Goal: Task Accomplishment & Management: Use online tool/utility

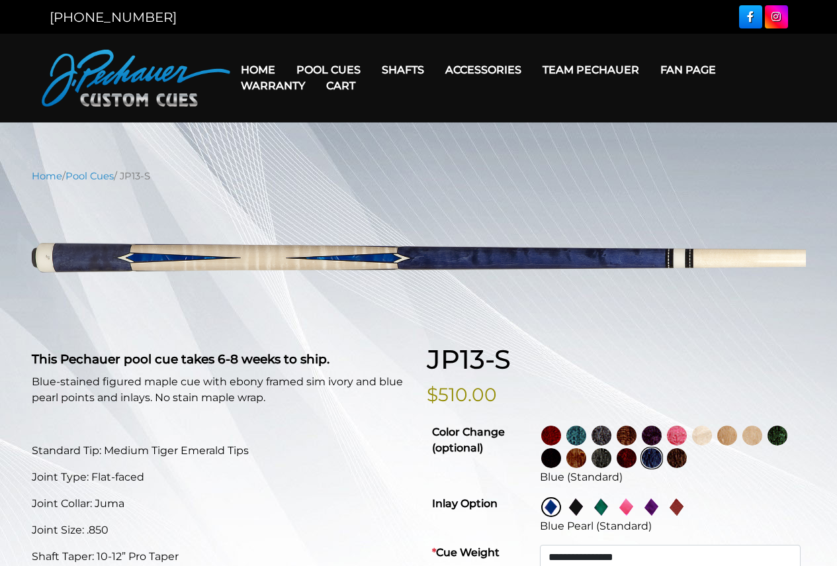
select select "********"
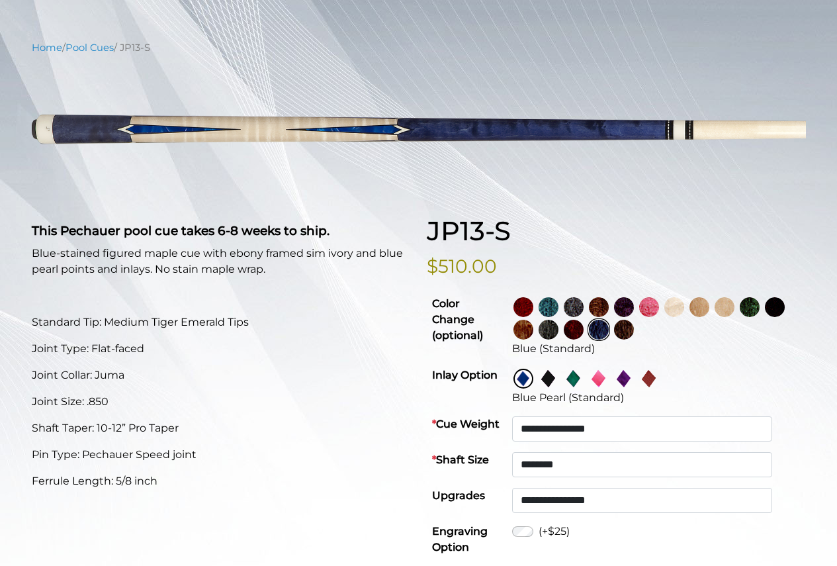
scroll to position [132, 0]
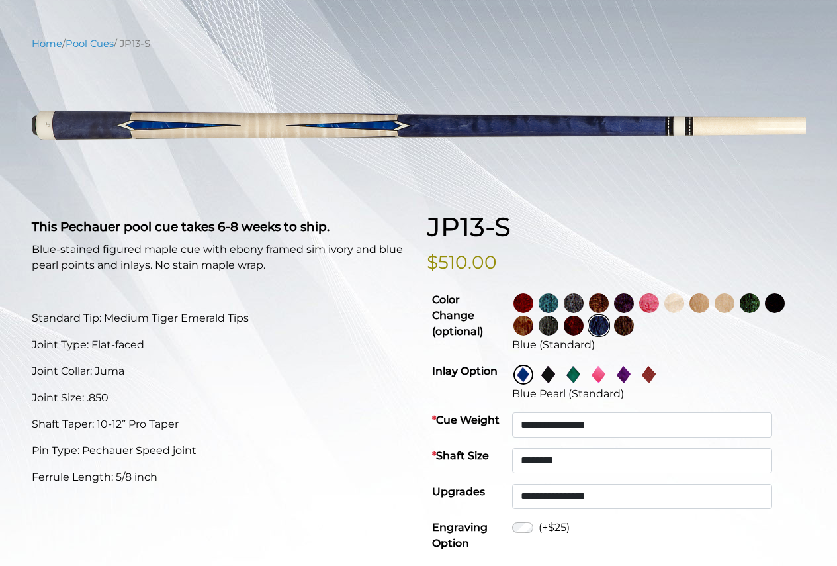
click at [559, 302] on img at bounding box center [549, 303] width 20 height 20
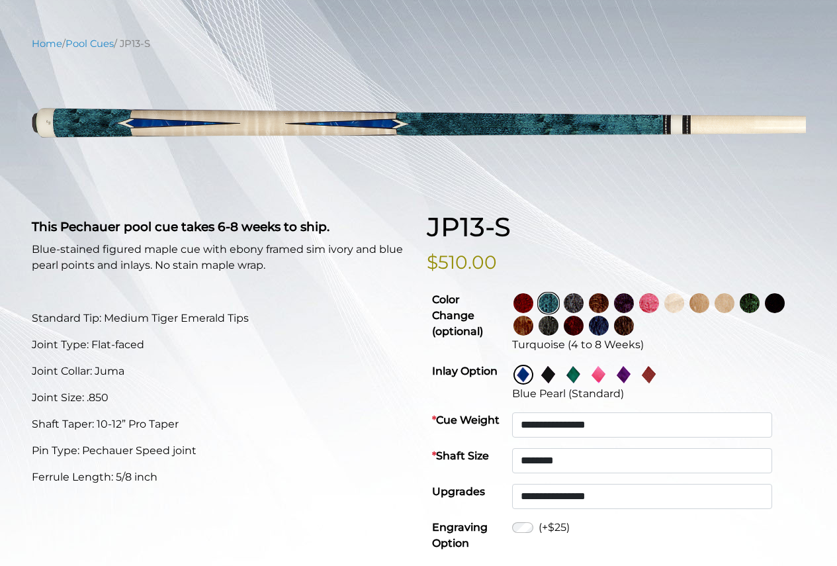
click at [533, 296] on img at bounding box center [524, 303] width 20 height 20
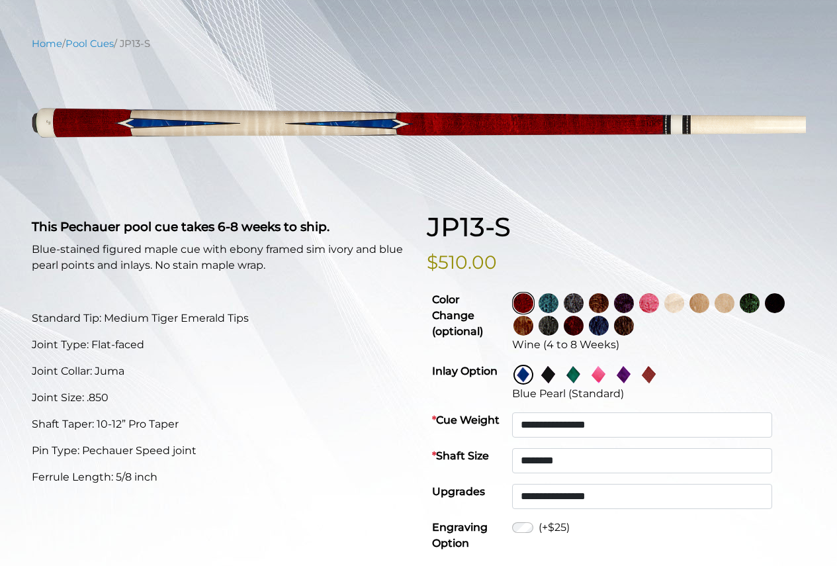
click at [584, 301] on img at bounding box center [574, 303] width 20 height 20
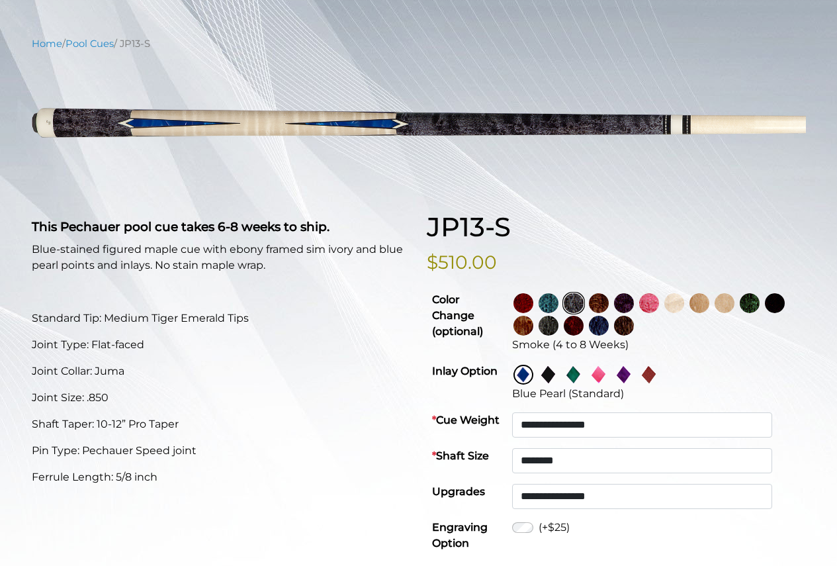
click at [609, 296] on img at bounding box center [599, 303] width 20 height 20
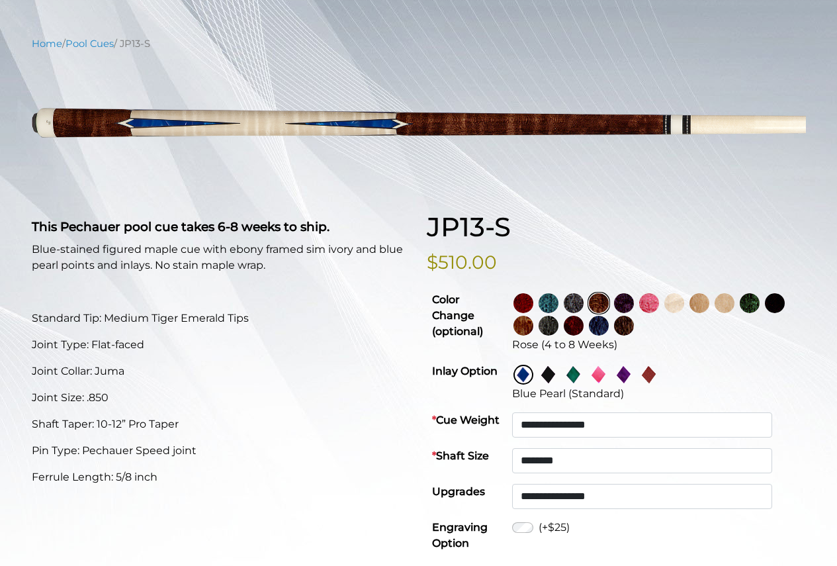
click at [634, 306] on img at bounding box center [624, 303] width 20 height 20
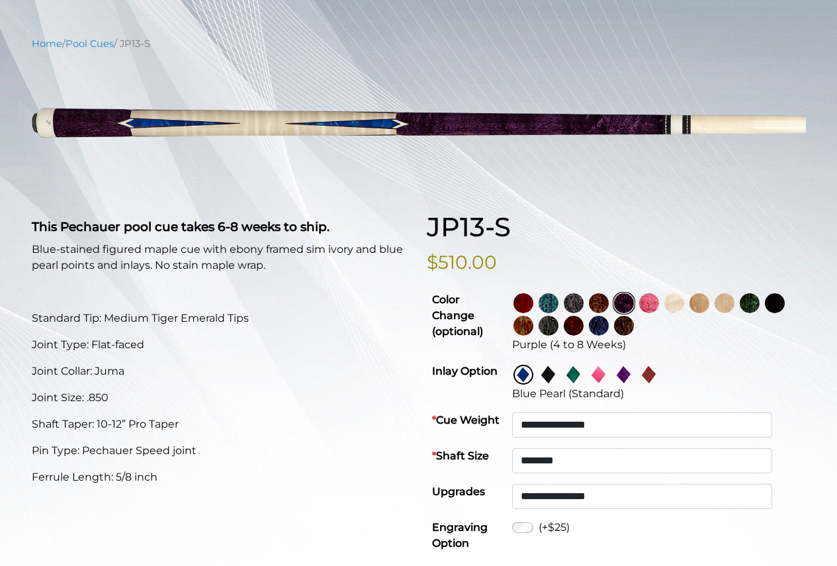
click at [634, 327] on img at bounding box center [624, 326] width 20 height 20
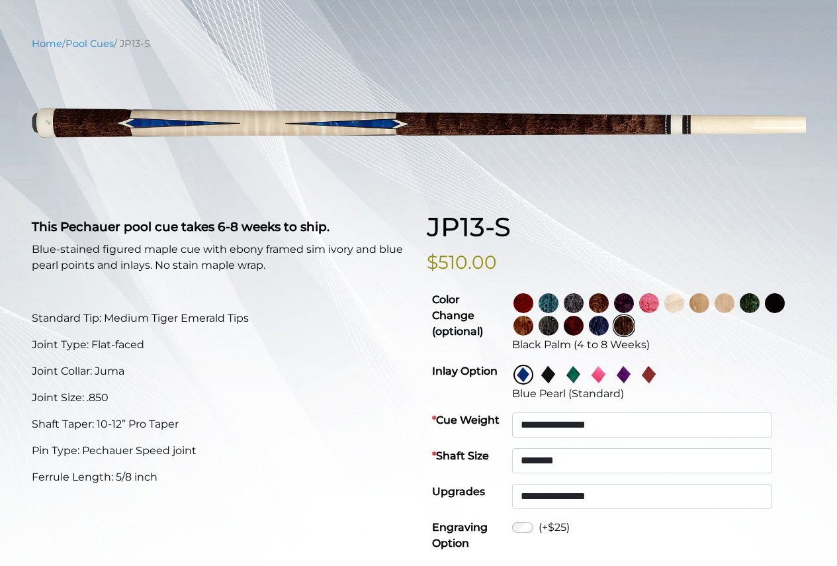
click at [584, 327] on img at bounding box center [574, 326] width 20 height 20
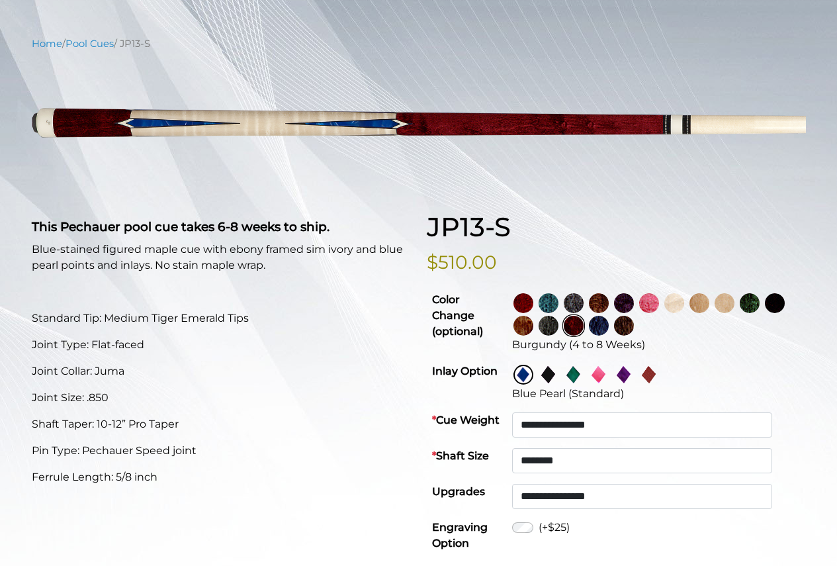
click at [559, 369] on img at bounding box center [549, 375] width 20 height 20
click at [663, 364] on link at bounding box center [650, 374] width 25 height 23
click at [634, 367] on img at bounding box center [624, 375] width 20 height 20
click at [609, 369] on img at bounding box center [599, 375] width 20 height 20
click at [584, 371] on img at bounding box center [574, 375] width 20 height 20
